Goal: Information Seeking & Learning: Learn about a topic

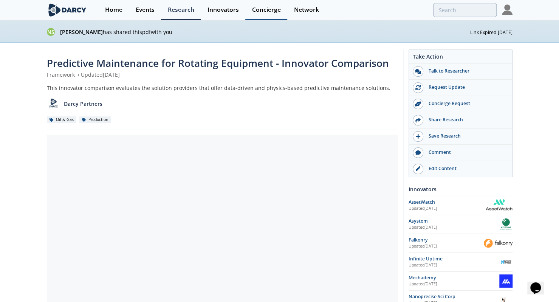
drag, startPoint x: 42, startPoint y: 62, endPoint x: 265, endPoint y: 0, distance: 231.5
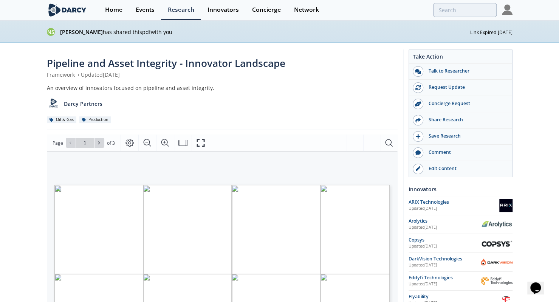
click at [78, 61] on span "Pipeline and Asset Integrity - Innovator Landscape" at bounding box center [166, 63] width 239 height 14
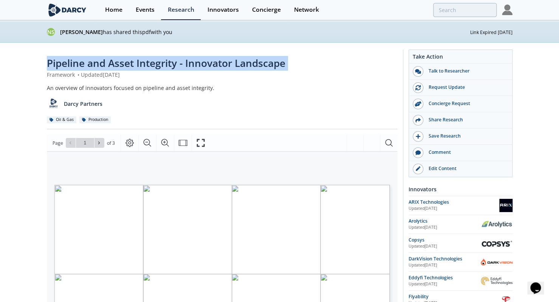
click at [78, 61] on span "Pipeline and Asset Integrity - Innovator Landscape" at bounding box center [166, 63] width 239 height 14
copy div "Pipeline and Asset Integrity - Innovator Landscape"
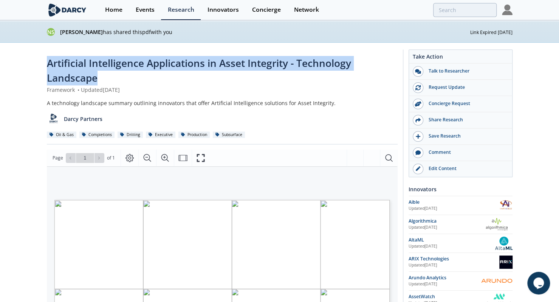
drag, startPoint x: 44, startPoint y: 62, endPoint x: 119, endPoint y: 83, distance: 78.4
copy span "Artificial Intelligence Applications in Asset Integrity - Technology Landscape"
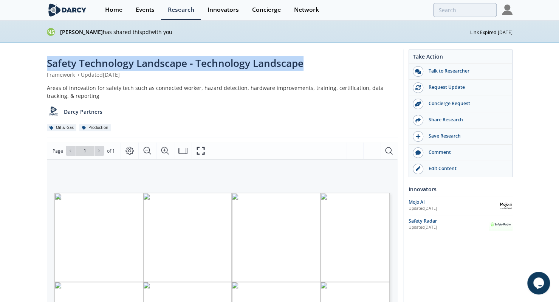
drag, startPoint x: 36, startPoint y: 61, endPoint x: 326, endPoint y: 70, distance: 289.4
copy span "Safety Technology Landscape - Technology Landscape"
